Goal: Task Accomplishment & Management: Use online tool/utility

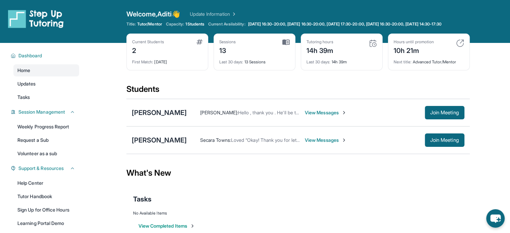
click at [313, 143] on span "View Messages" at bounding box center [326, 140] width 42 height 7
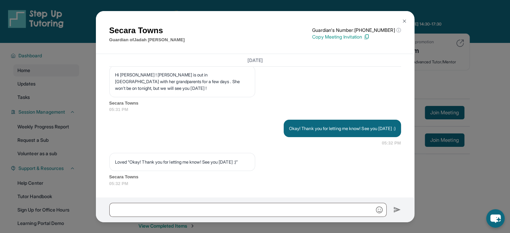
scroll to position [2473, 0]
click at [402, 18] on img at bounding box center [403, 20] width 5 height 5
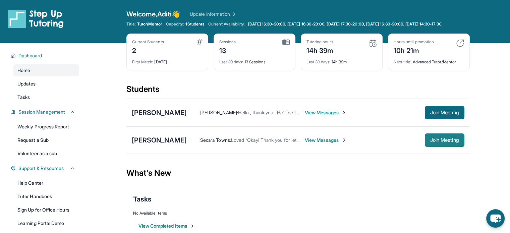
click at [441, 139] on button "Join Meeting" at bounding box center [444, 139] width 40 height 13
click at [424, 142] on button "Join Meeting" at bounding box center [444, 139] width 40 height 13
